Goal: Task Accomplishment & Management: Manage account settings

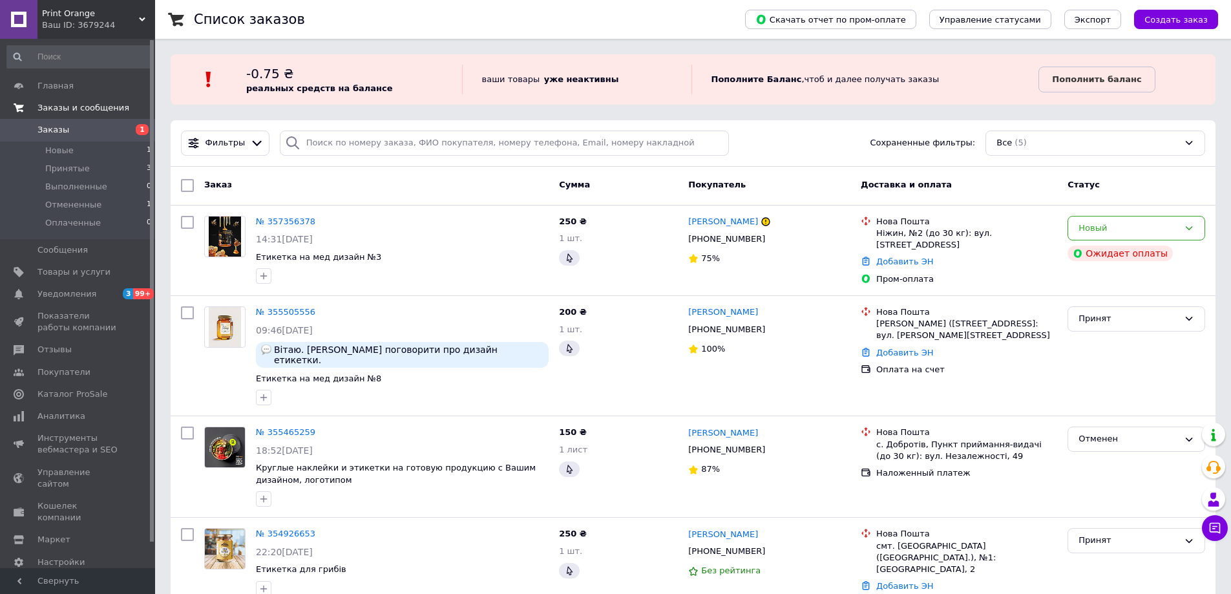
click at [68, 107] on span "Заказы и сообщения" at bounding box center [83, 108] width 92 height 12
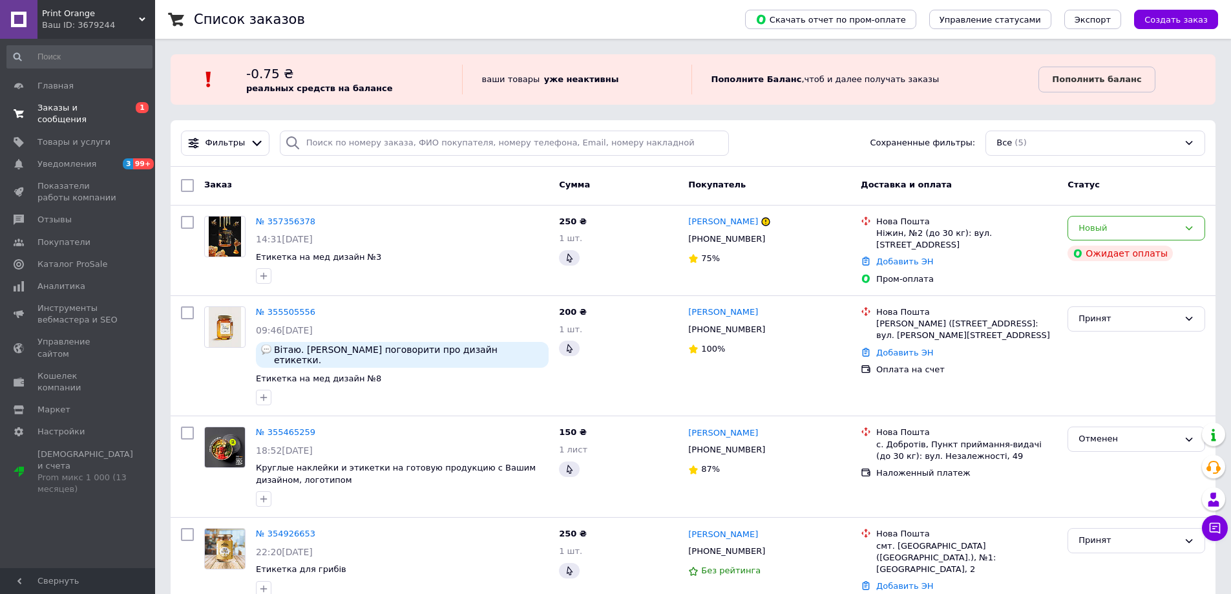
click at [83, 103] on span "Заказы и сообщения" at bounding box center [78, 113] width 82 height 23
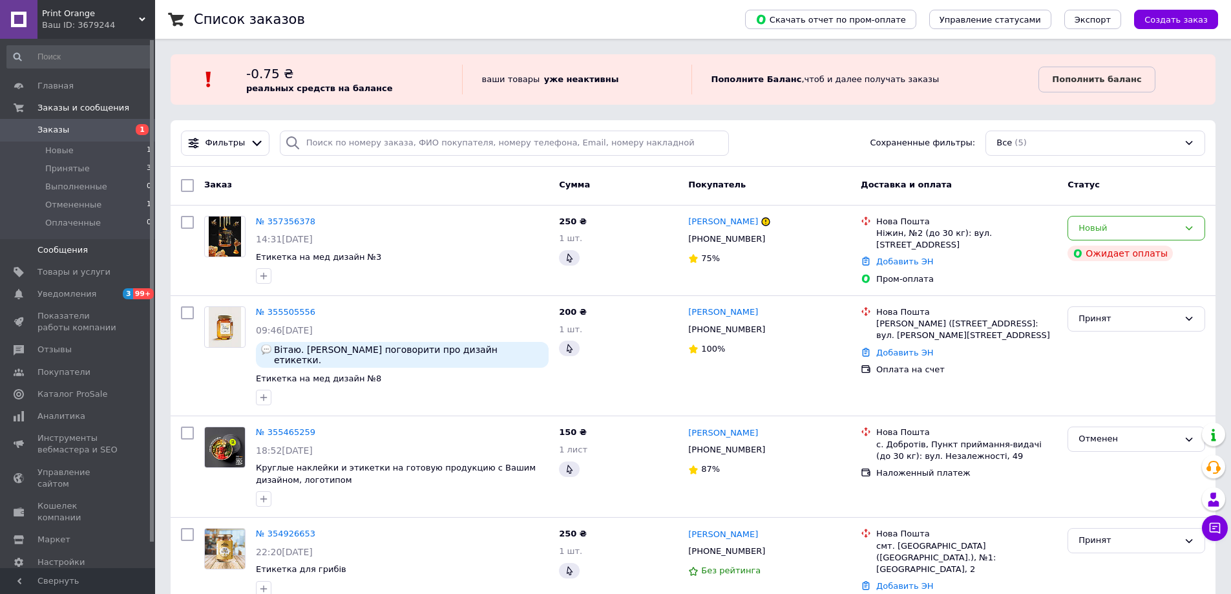
click at [67, 249] on span "Сообщения" at bounding box center [62, 250] width 50 height 12
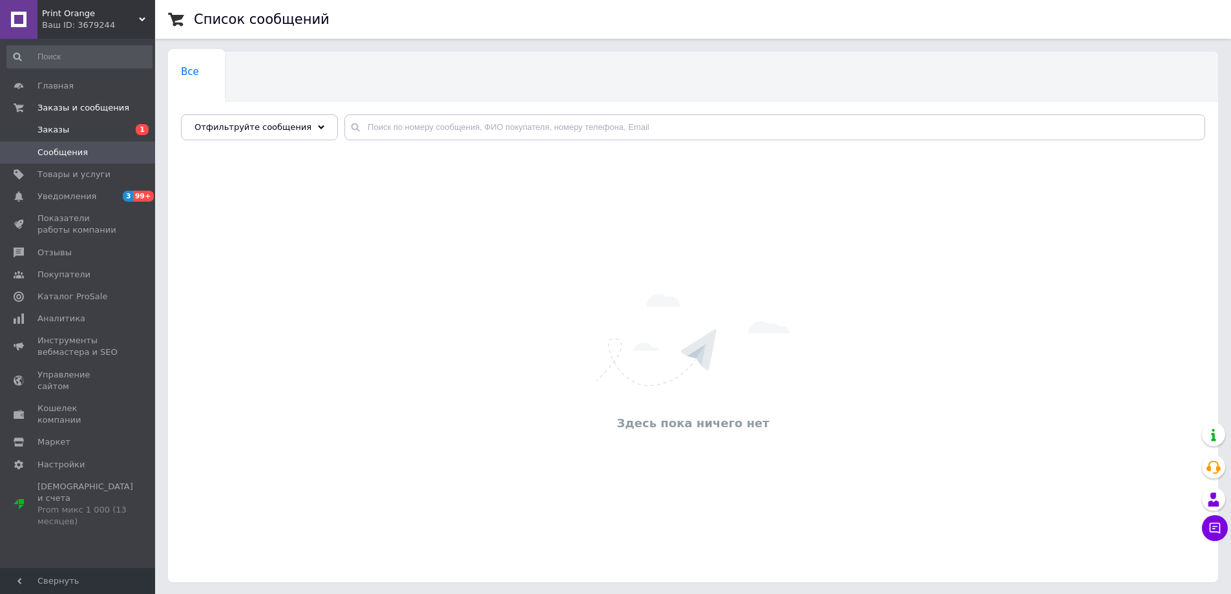
click at [52, 129] on span "Заказы" at bounding box center [53, 130] width 32 height 12
